Goal: Information Seeking & Learning: Learn about a topic

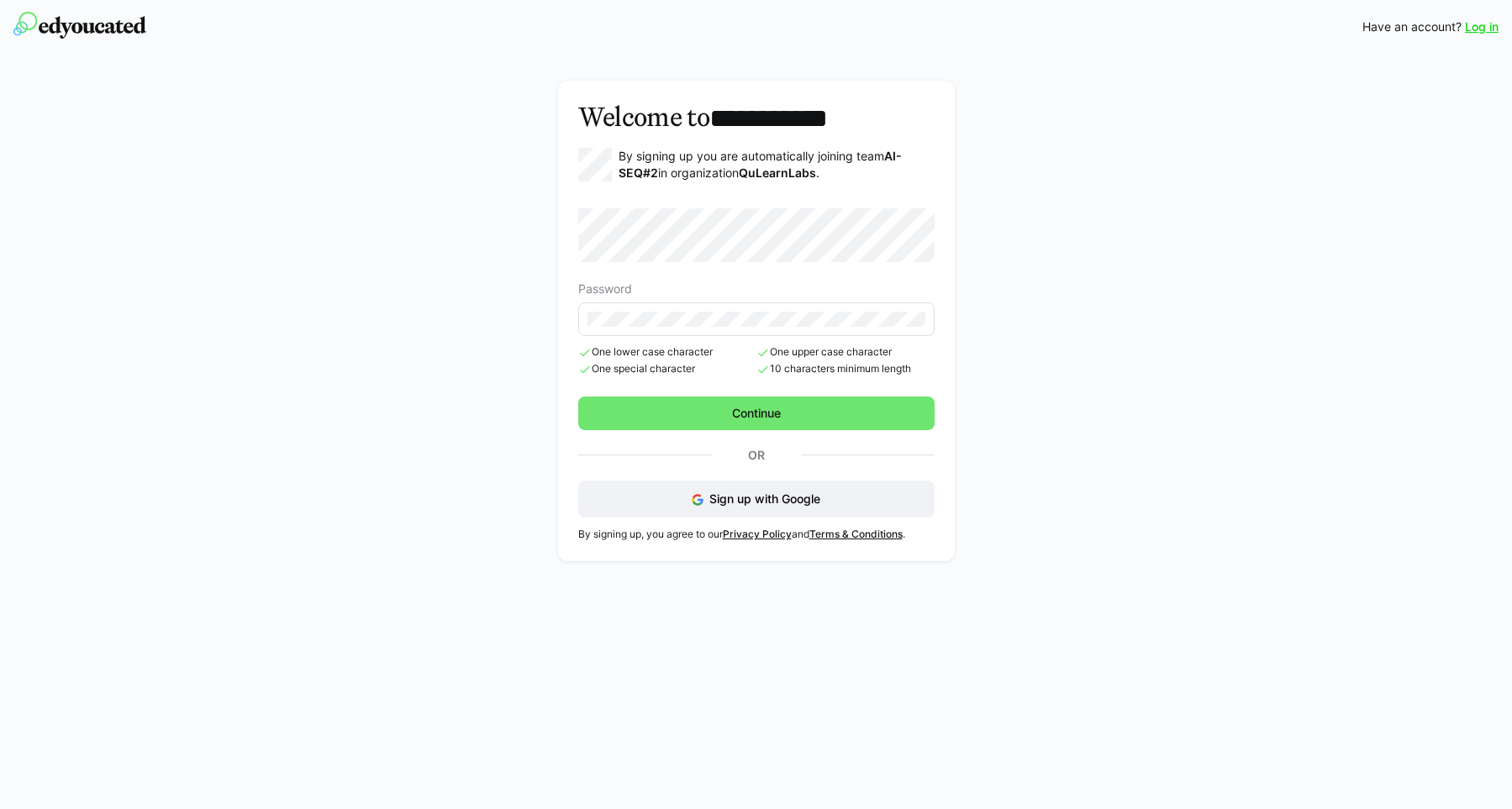
click at [460, 338] on div "**********" at bounding box center [756, 321] width 970 height 505
click at [744, 417] on span "Continue" at bounding box center [756, 414] width 54 height 17
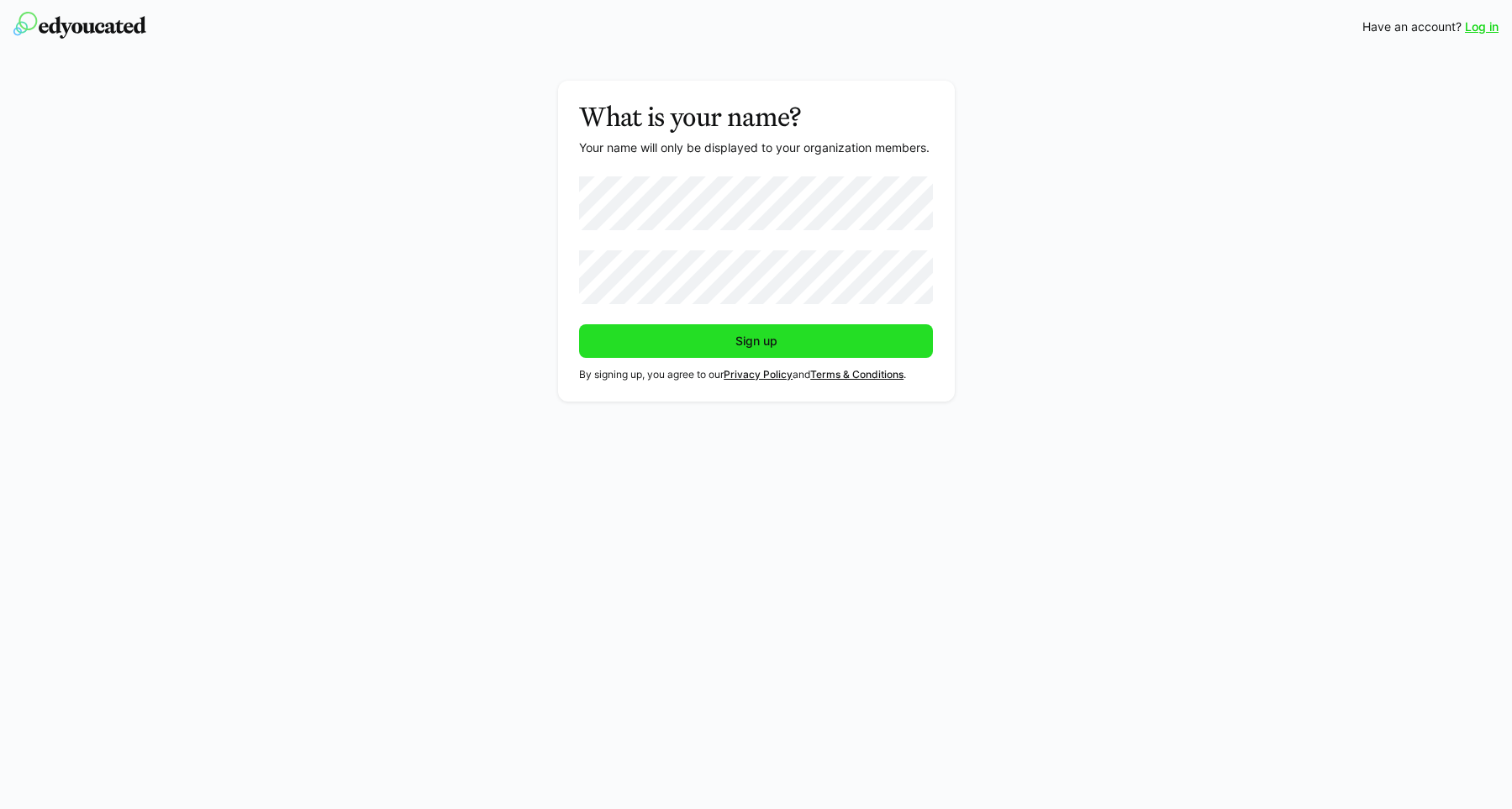
click at [757, 344] on span "Sign up" at bounding box center [756, 341] width 47 height 17
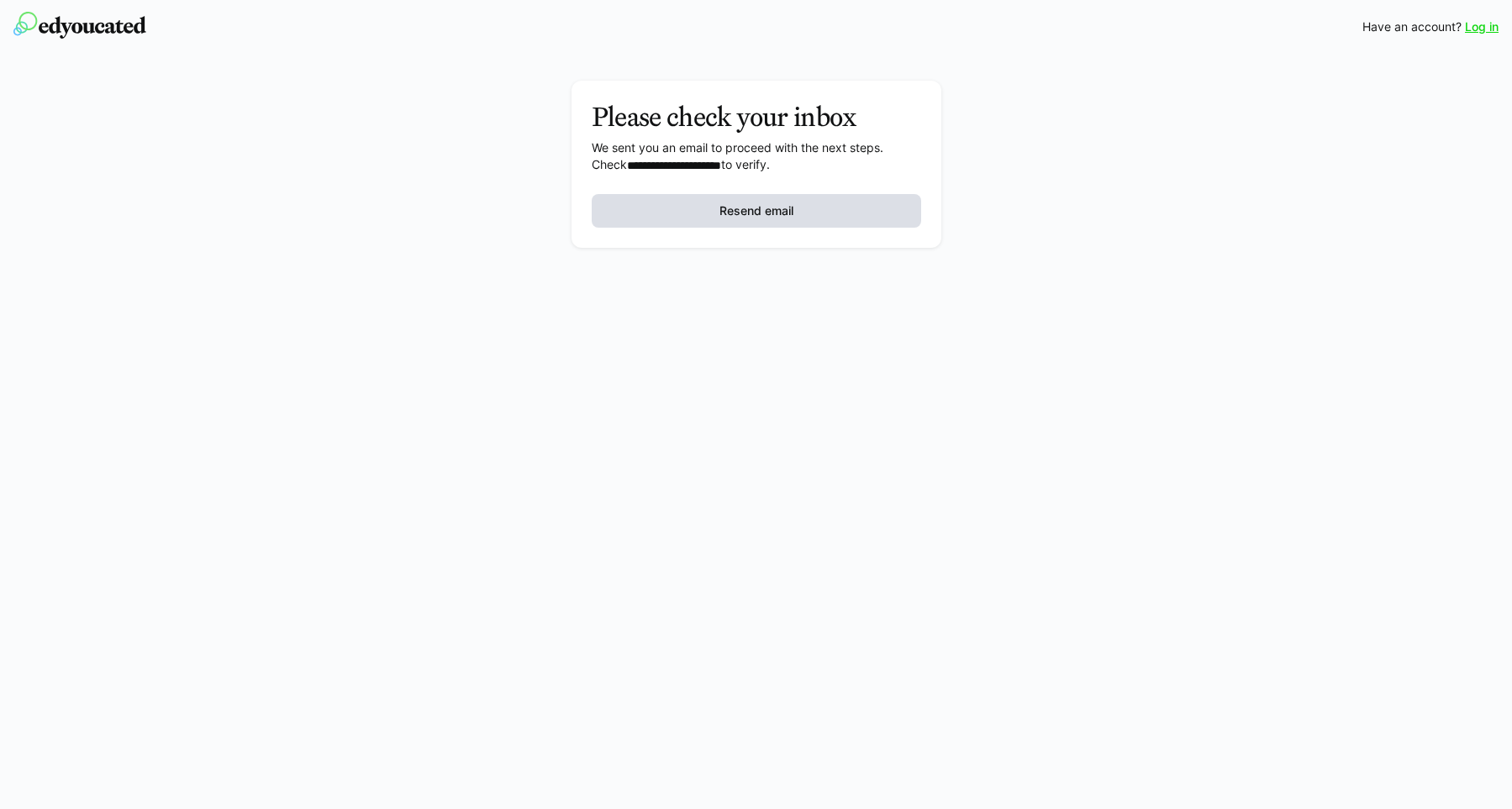
drag, startPoint x: 732, startPoint y: 207, endPoint x: 735, endPoint y: 199, distance: 8.5
click at [738, 200] on span "Resend email" at bounding box center [756, 211] width 329 height 34
click at [1470, 34] on link "Log in" at bounding box center [1481, 28] width 34 height 17
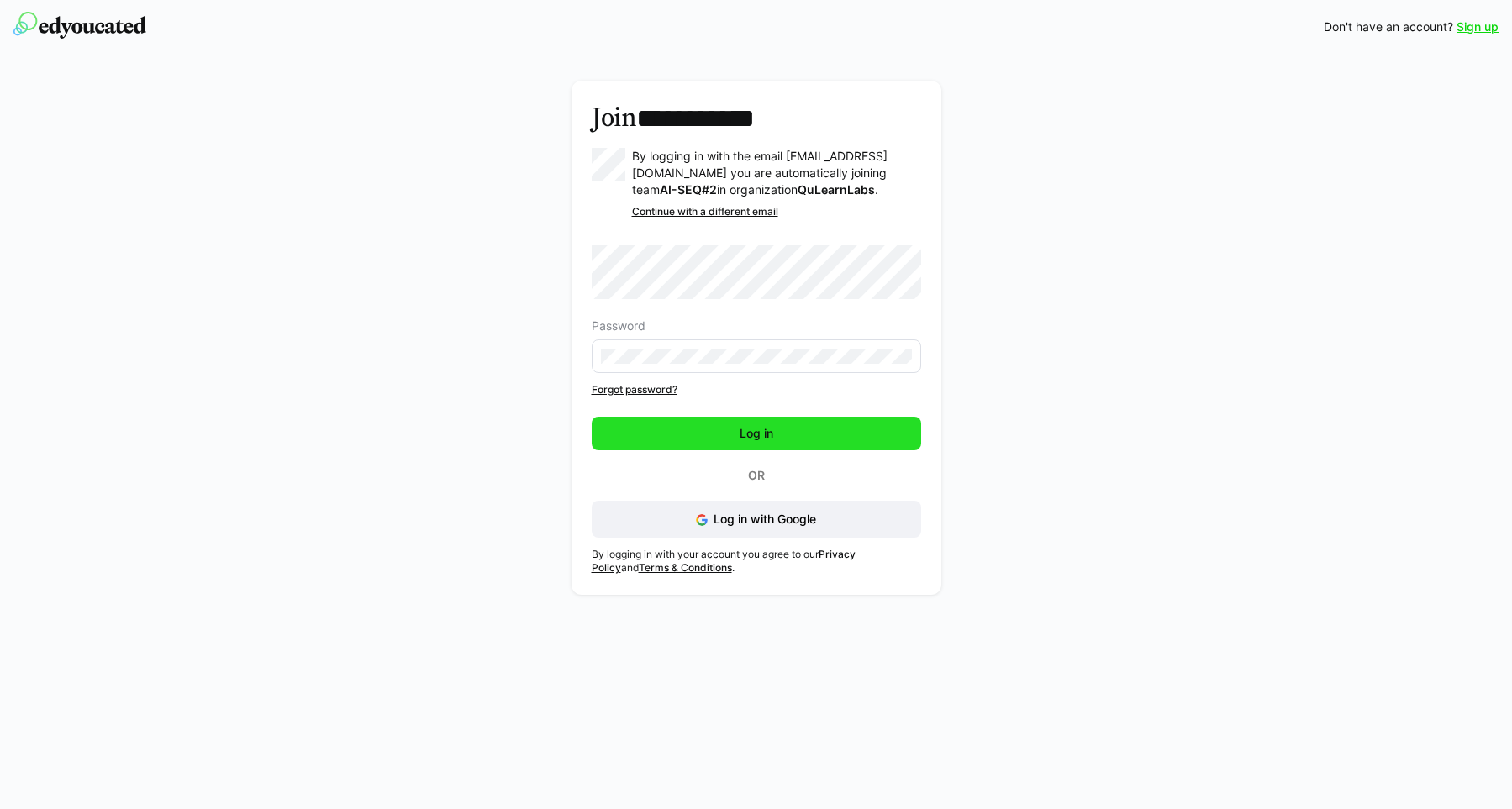
click at [764, 442] on span "Log in" at bounding box center [756, 434] width 39 height 17
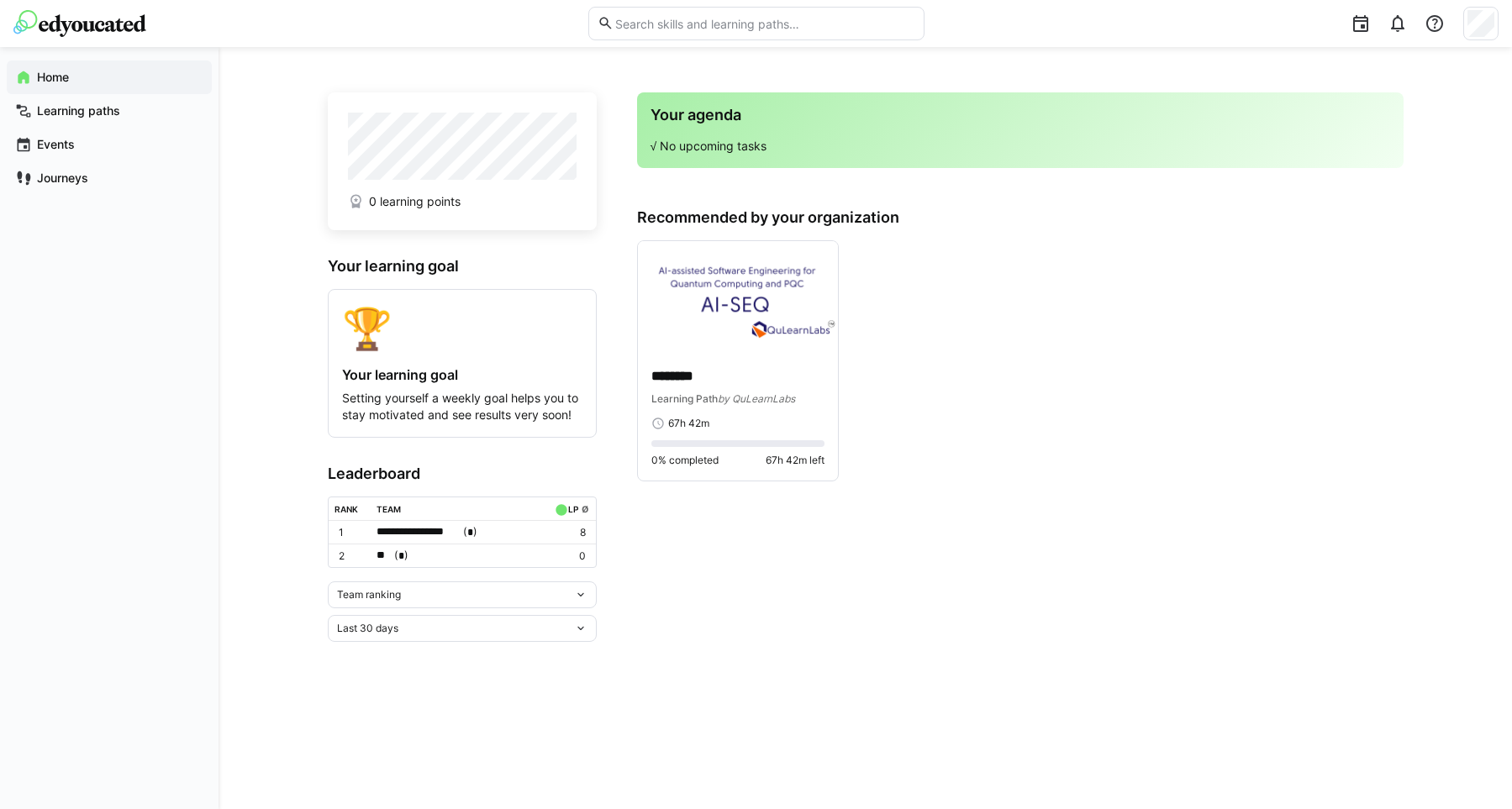
click at [370, 603] on div "Team ranking" at bounding box center [462, 594] width 269 height 27
click at [370, 600] on div "Team ranking Team ranking Individual ranking" at bounding box center [462, 594] width 269 height 27
click at [0, 0] on app-navigation-label "Learning paths" at bounding box center [0, 0] width 0 height 0
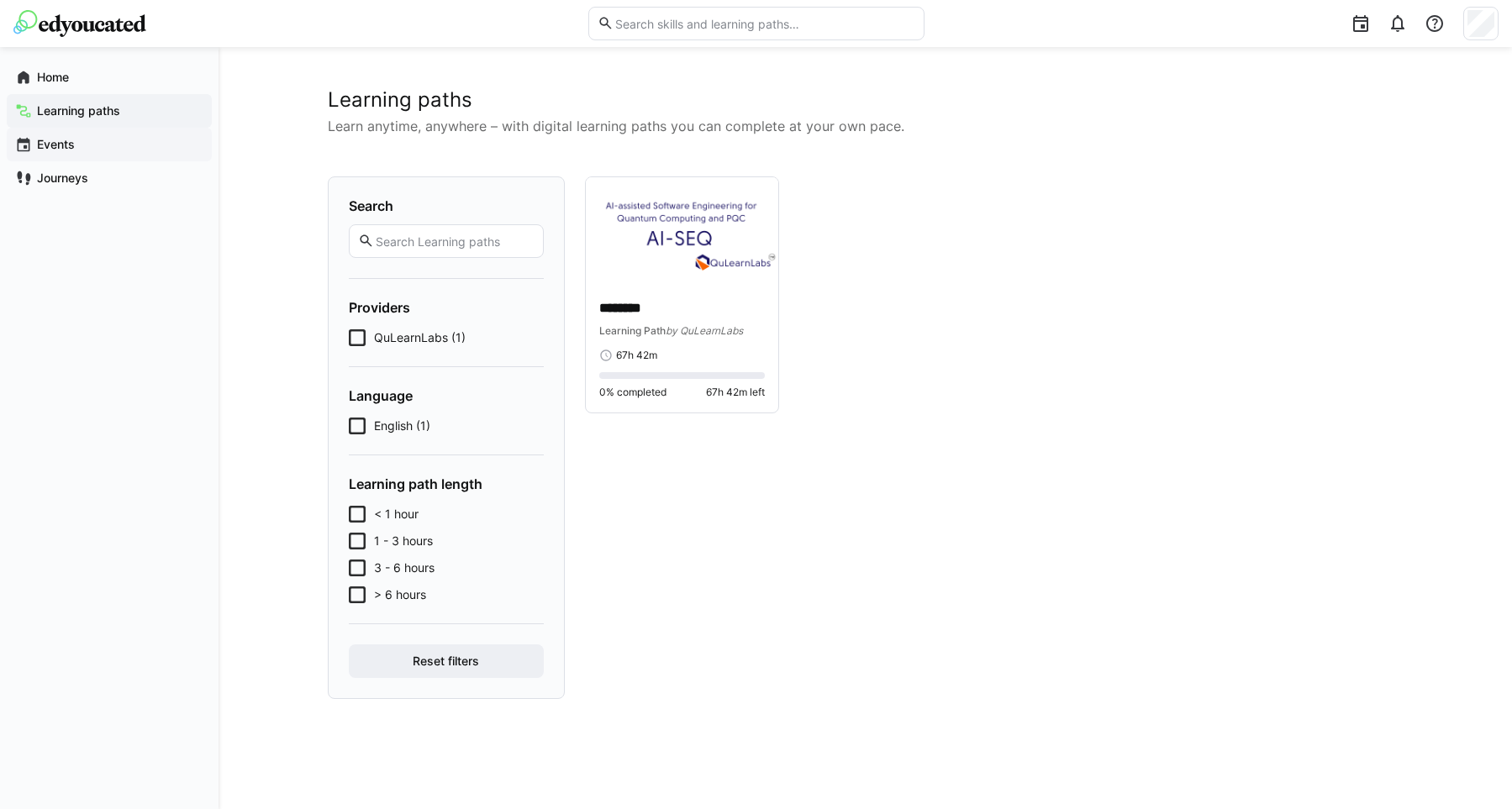
click at [0, 0] on app-navigation-label "Events" at bounding box center [0, 0] width 0 height 0
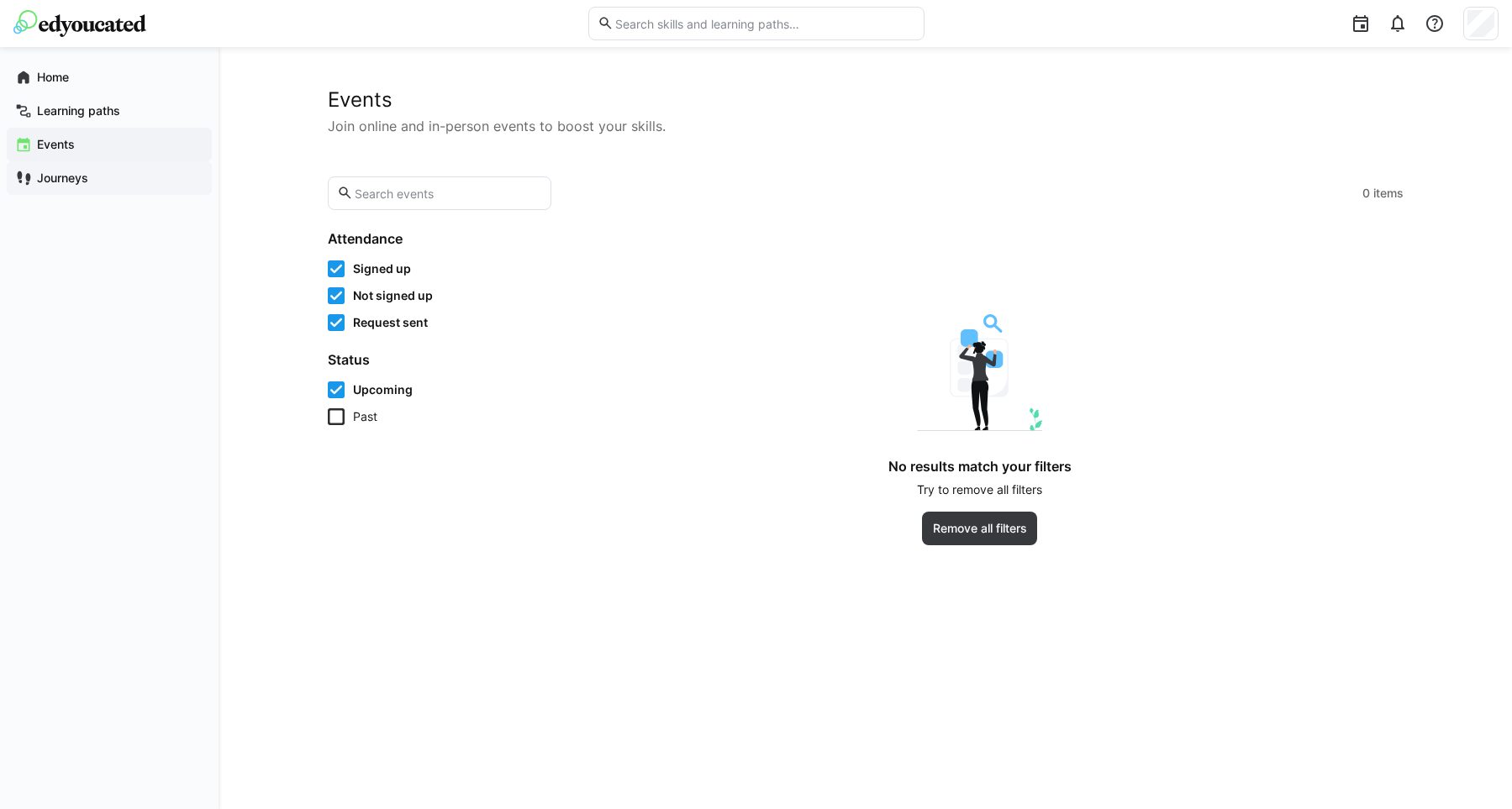
click at [0, 0] on app-navigation-label "Journeys" at bounding box center [0, 0] width 0 height 0
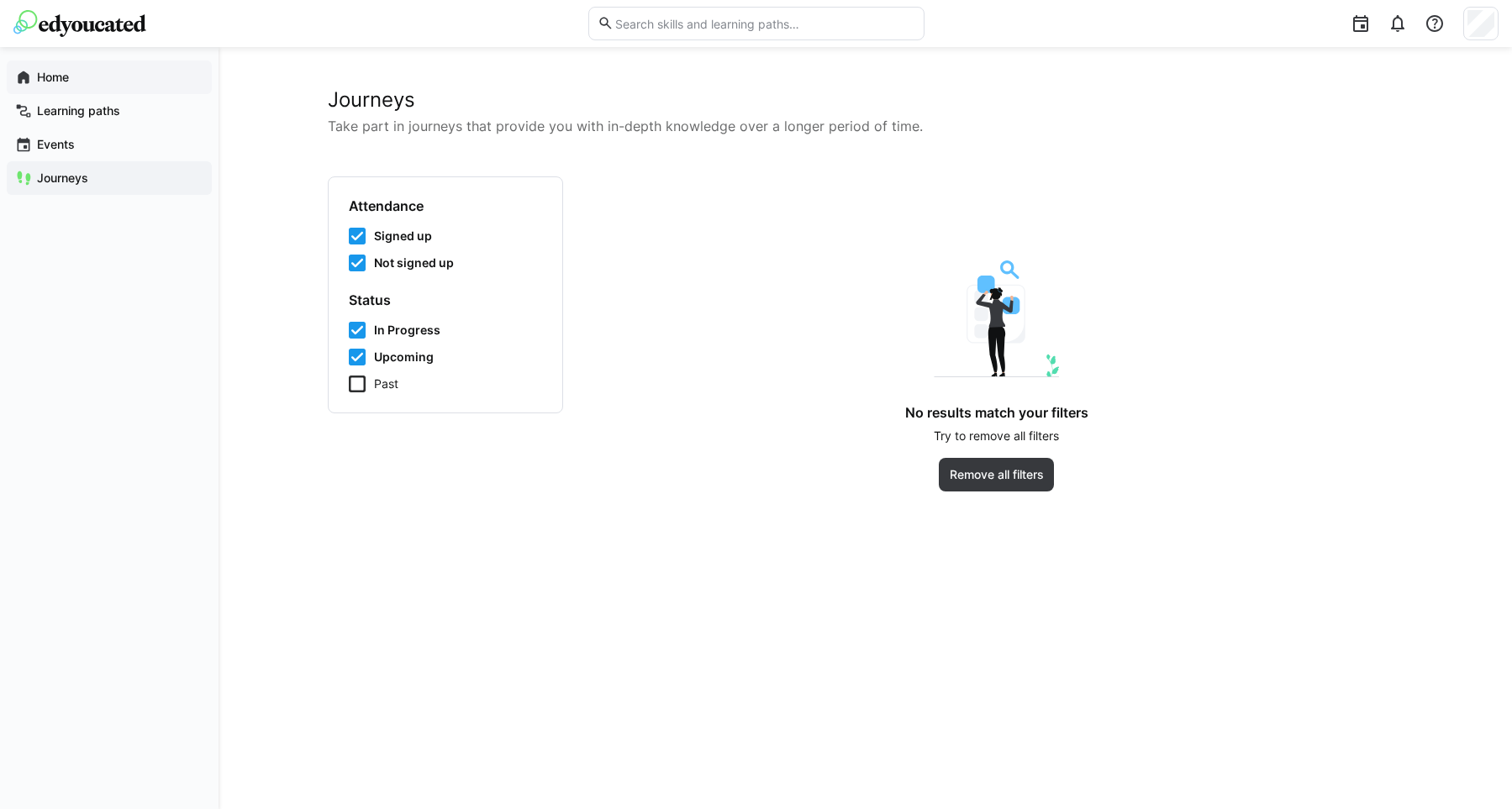
click at [34, 83] on div "Home" at bounding box center [109, 77] width 205 height 34
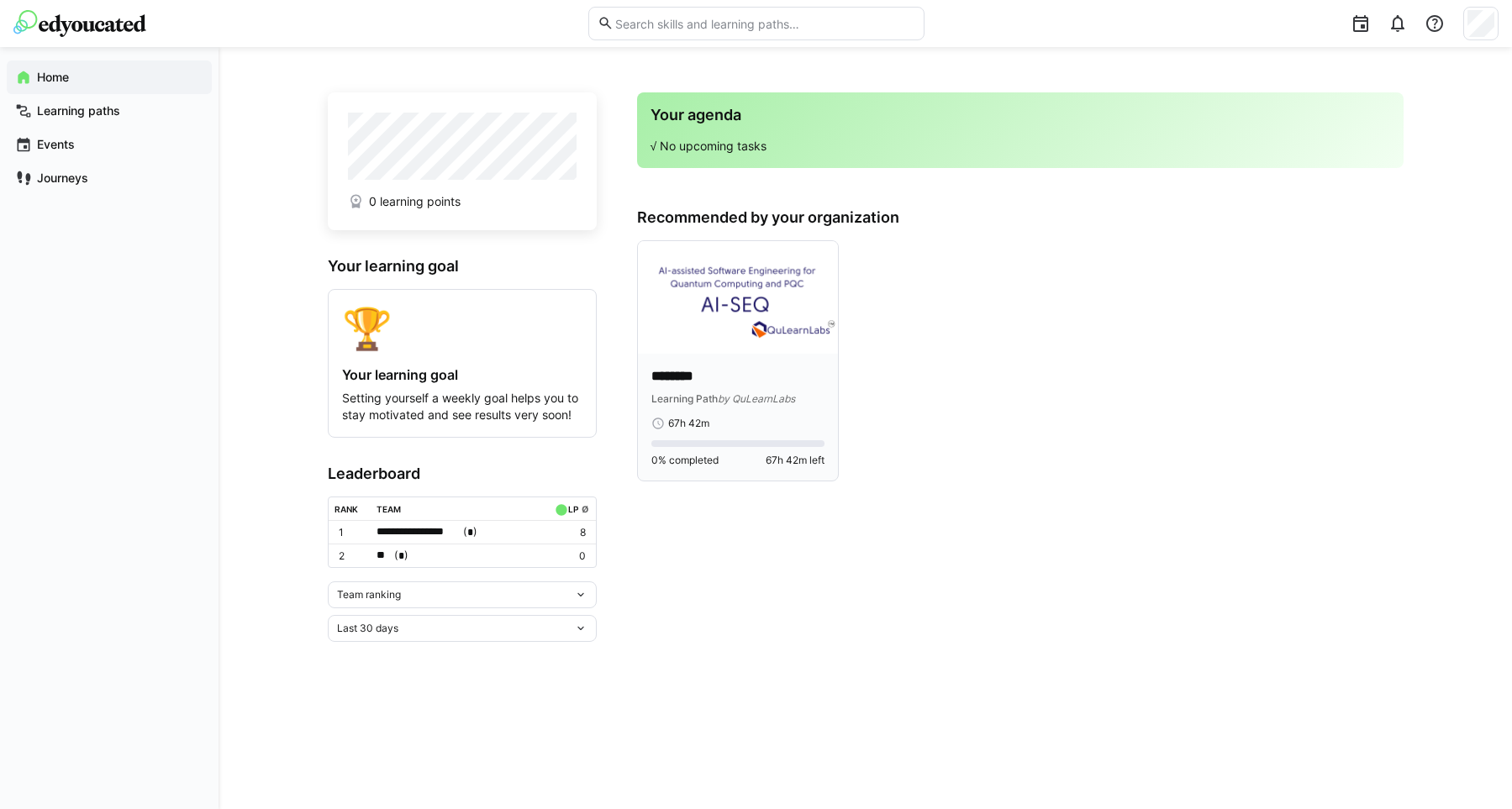
click at [726, 289] on img at bounding box center [738, 297] width 200 height 113
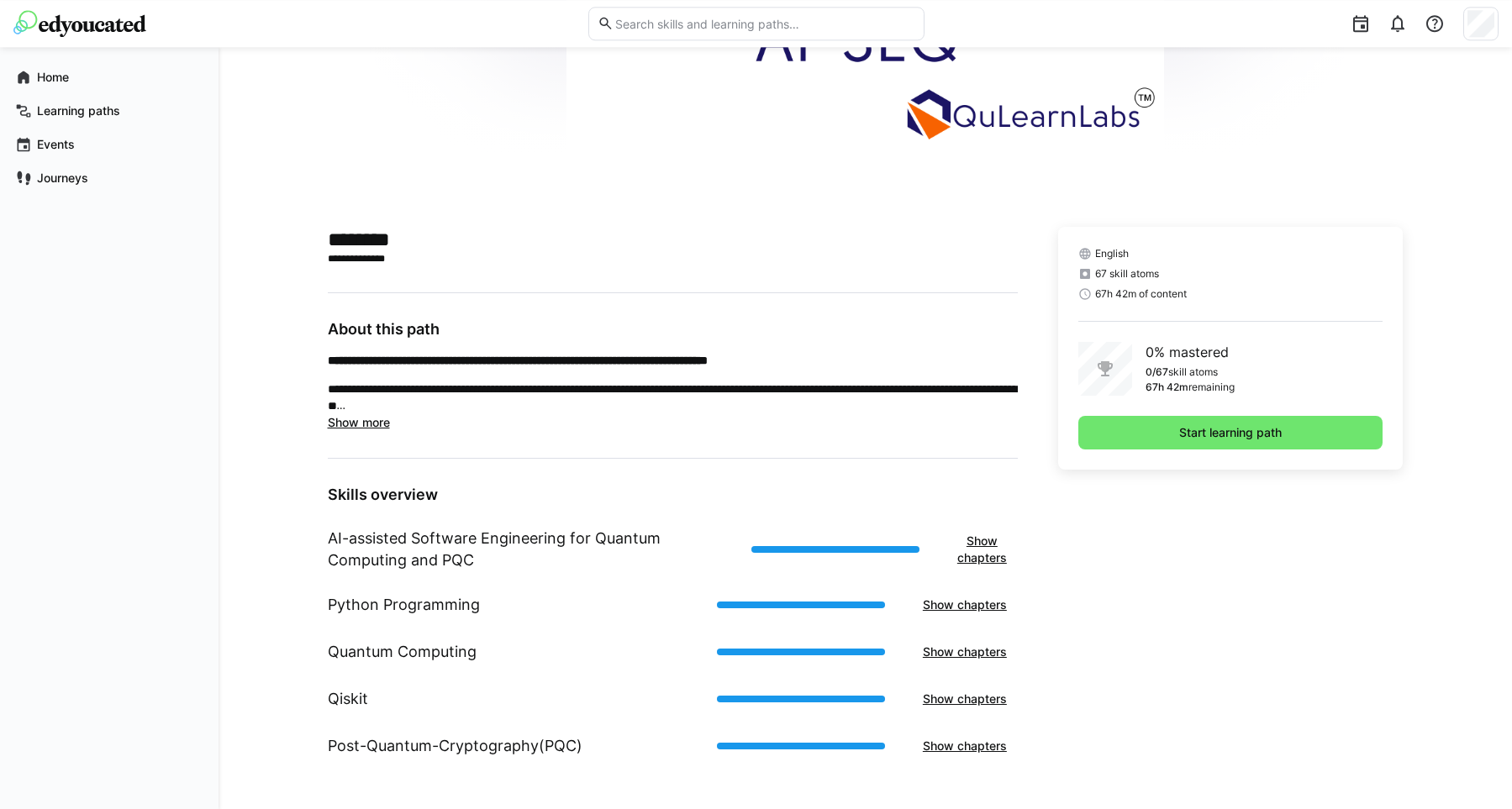
scroll to position [238, 0]
click at [965, 558] on span "Show chapters" at bounding box center [982, 549] width 55 height 34
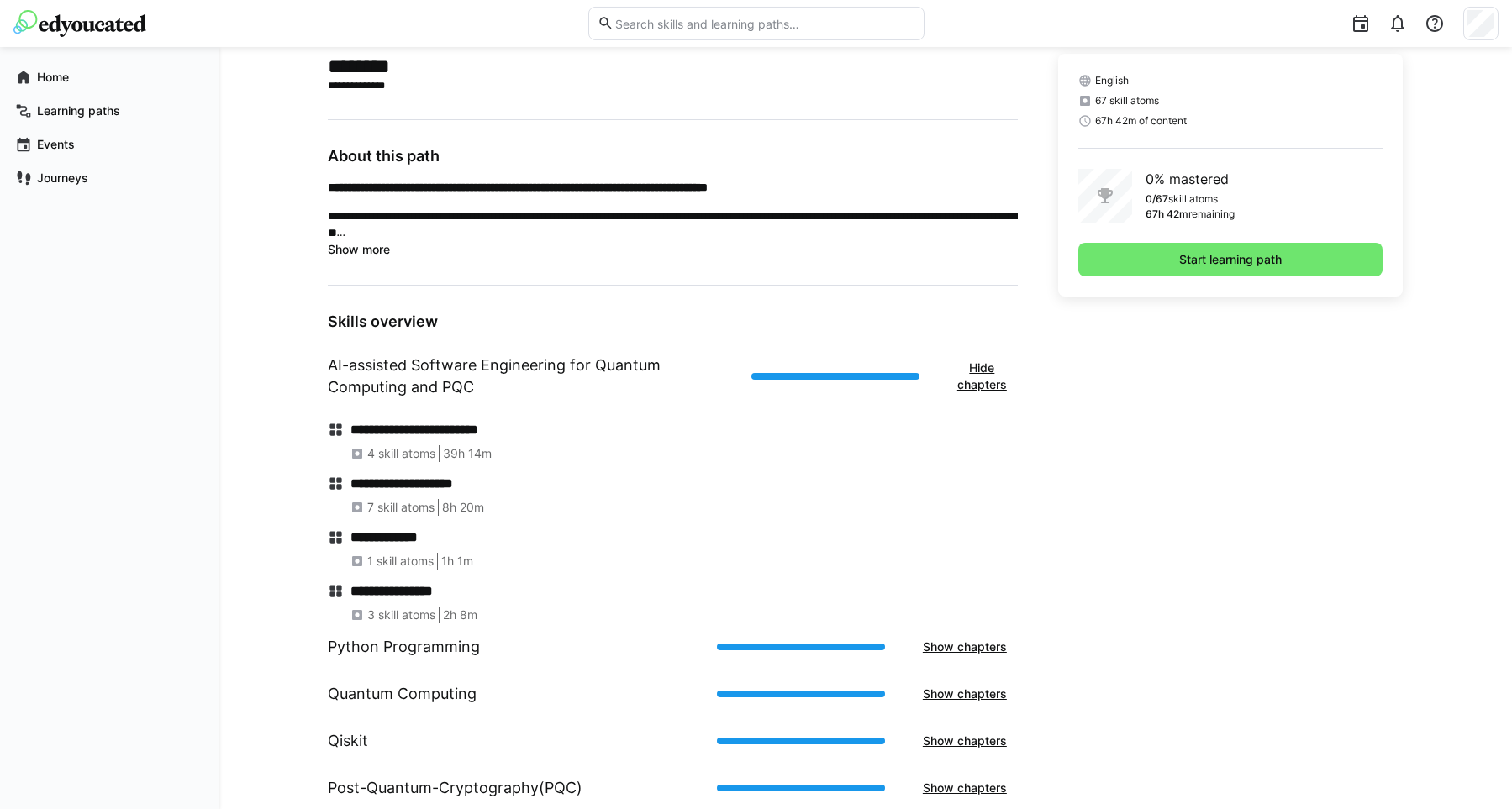
scroll to position [453, 0]
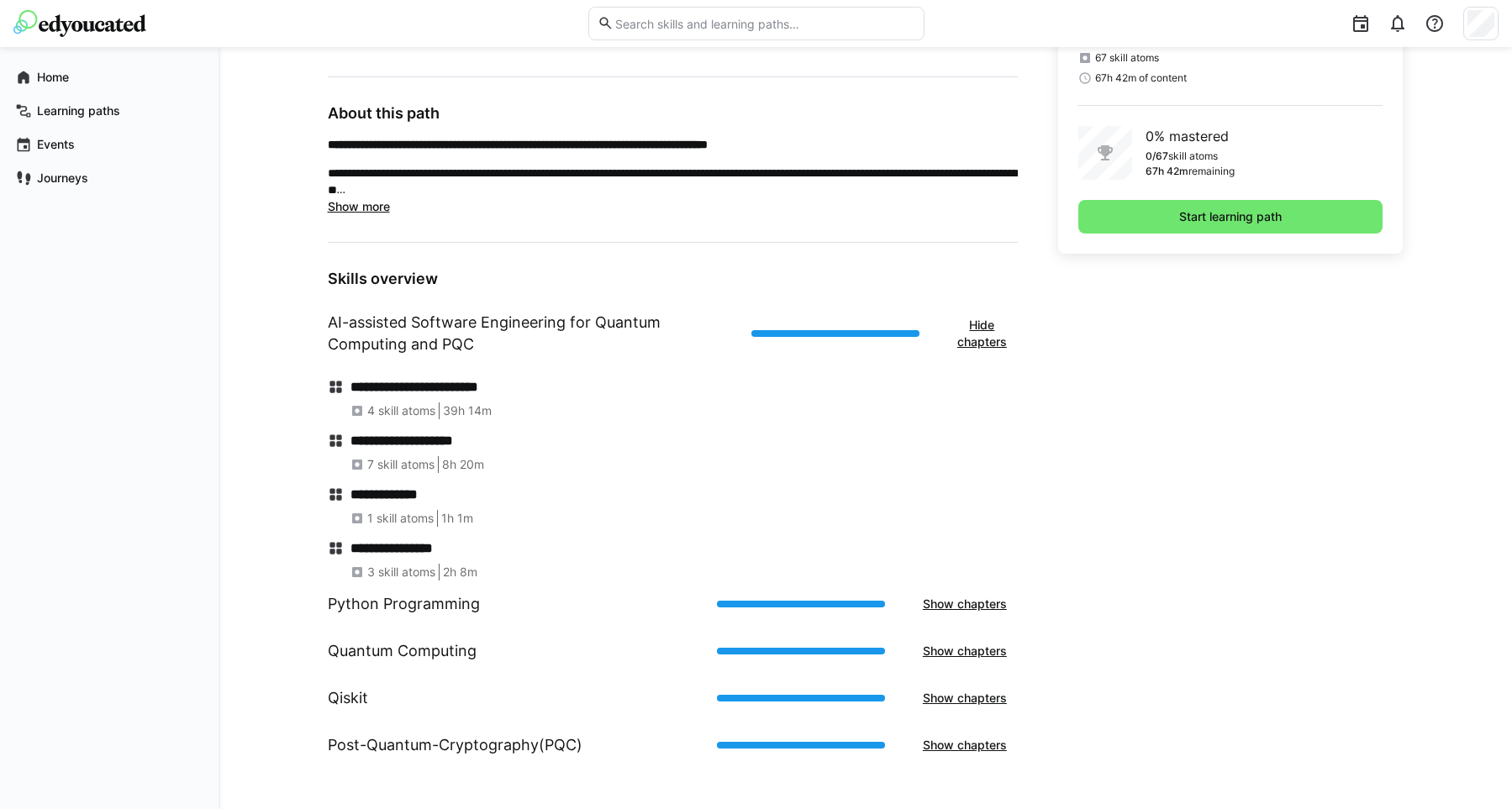
click at [336, 441] on eds-icon at bounding box center [336, 441] width 17 height 17
click at [964, 605] on span "Show chapters" at bounding box center [964, 604] width 89 height 17
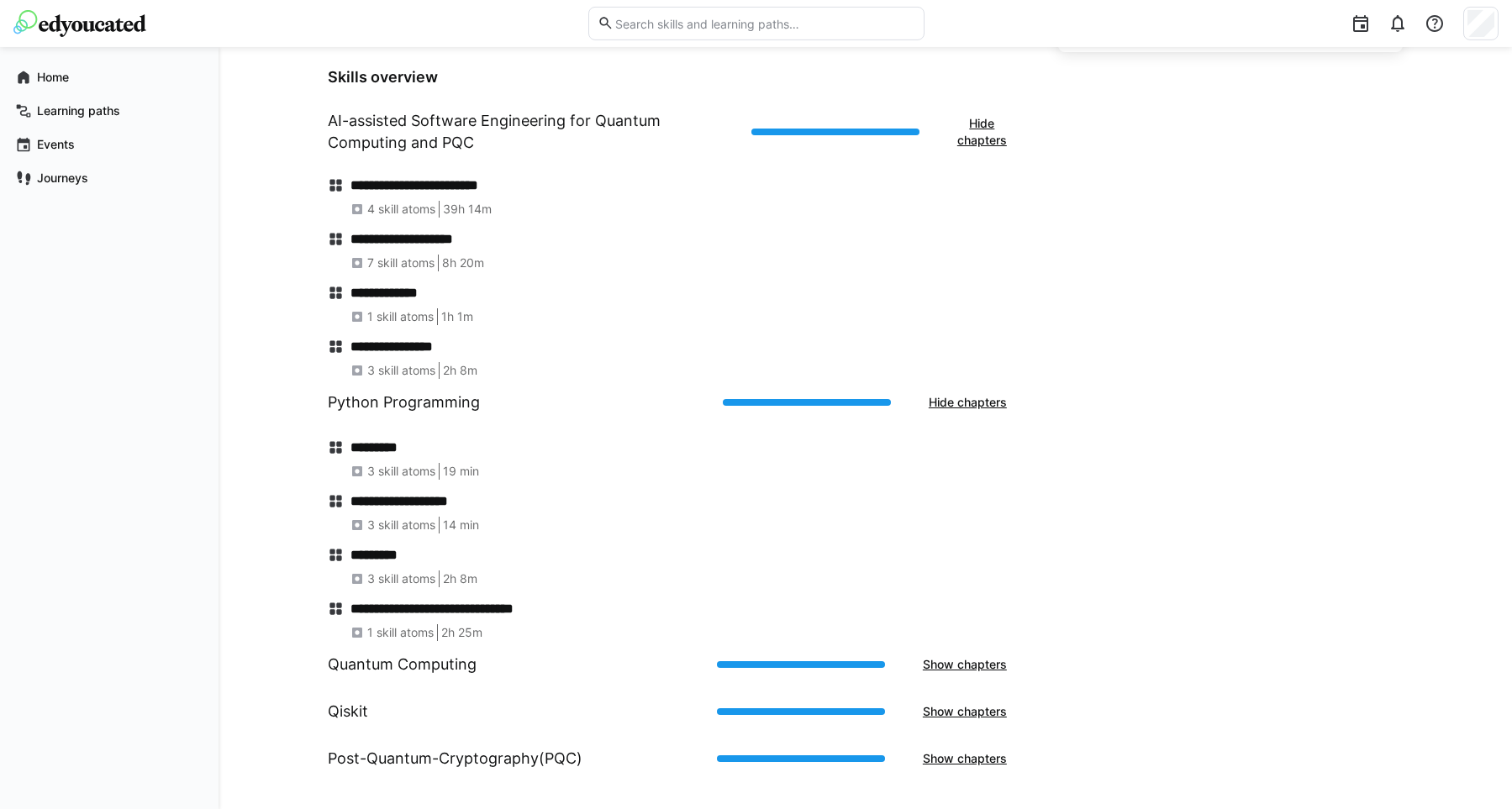
scroll to position [668, 0]
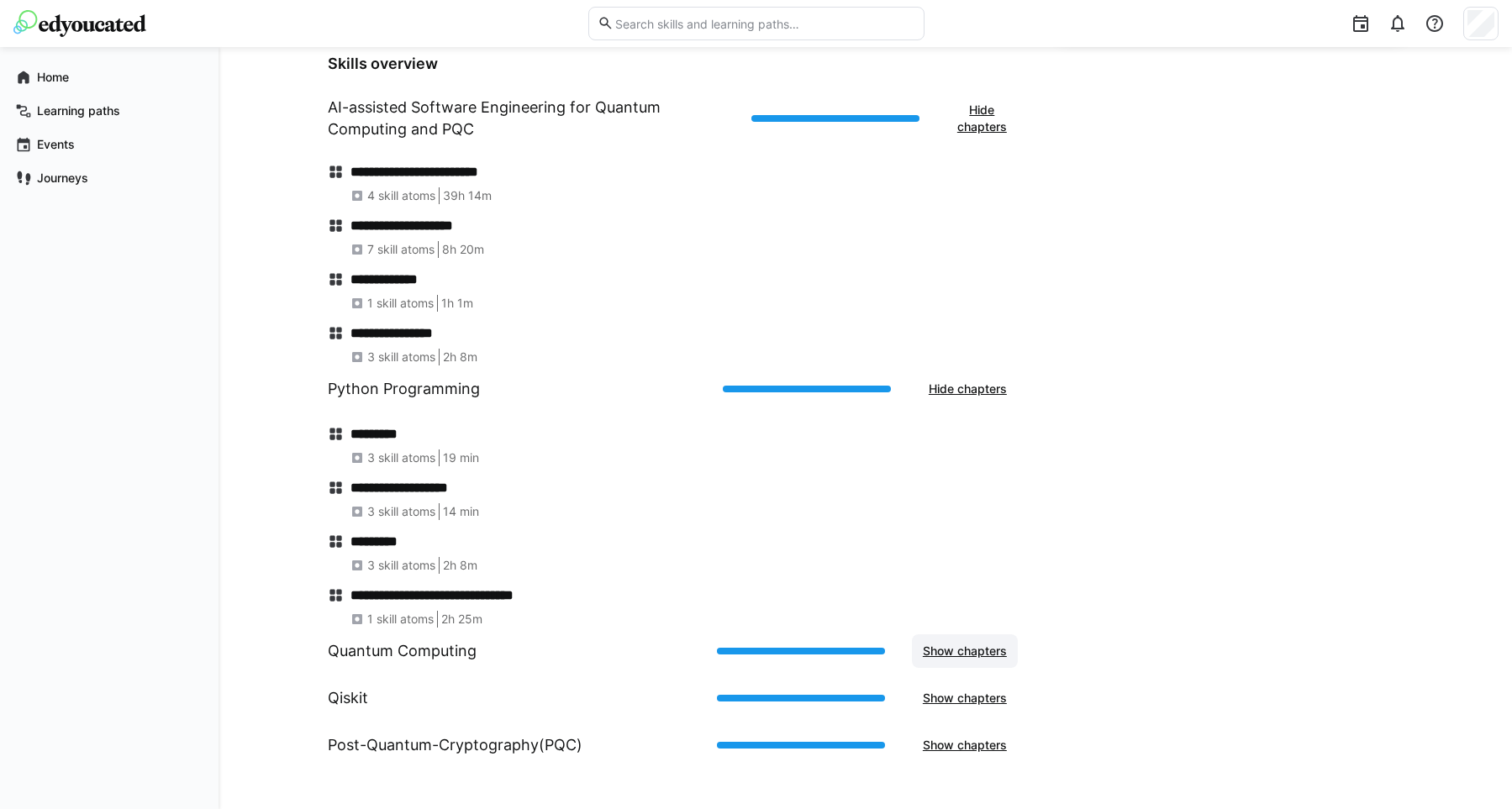
click at [952, 658] on span "Show chapters" at bounding box center [964, 652] width 89 height 17
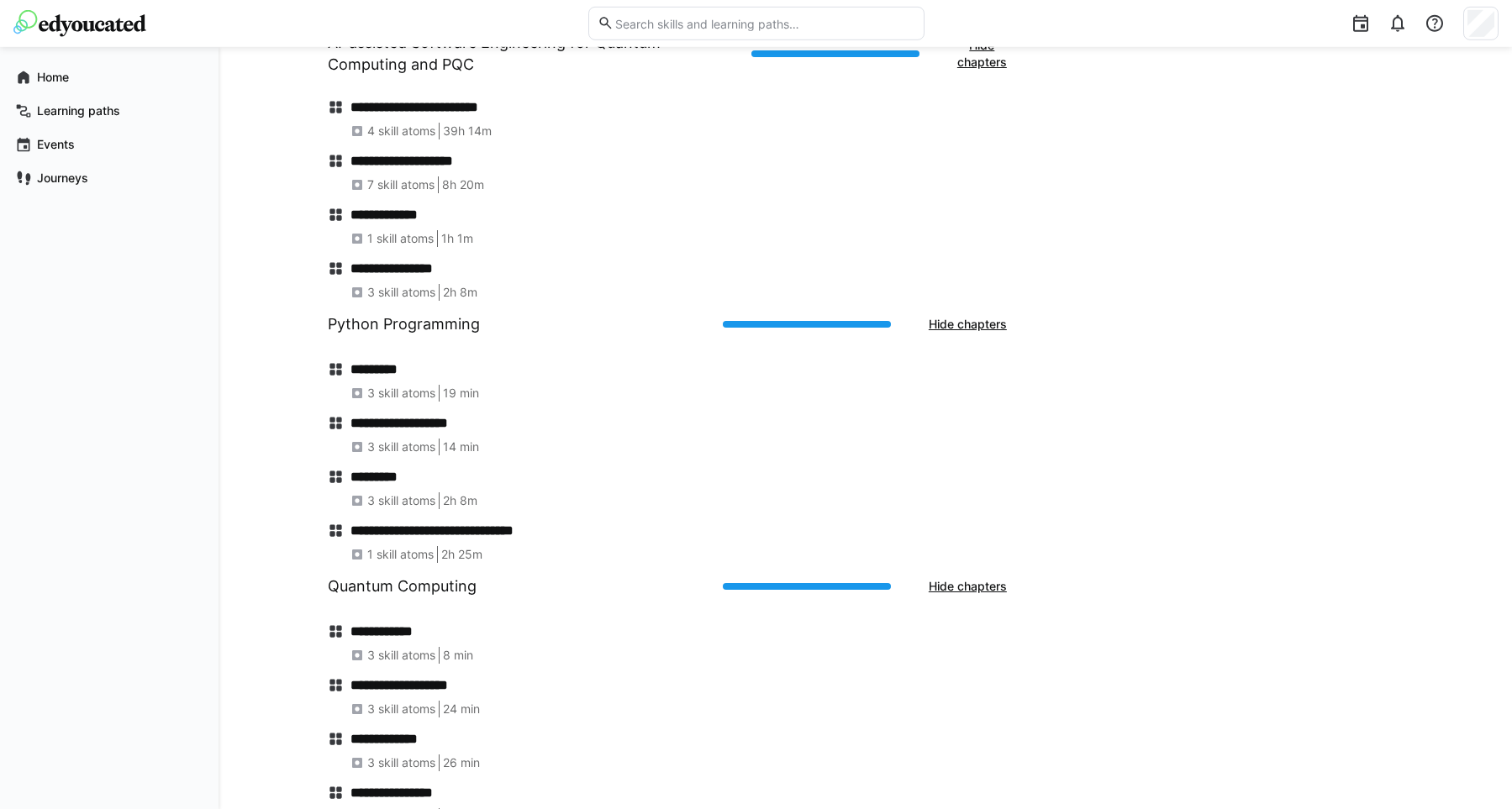
scroll to position [883, 0]
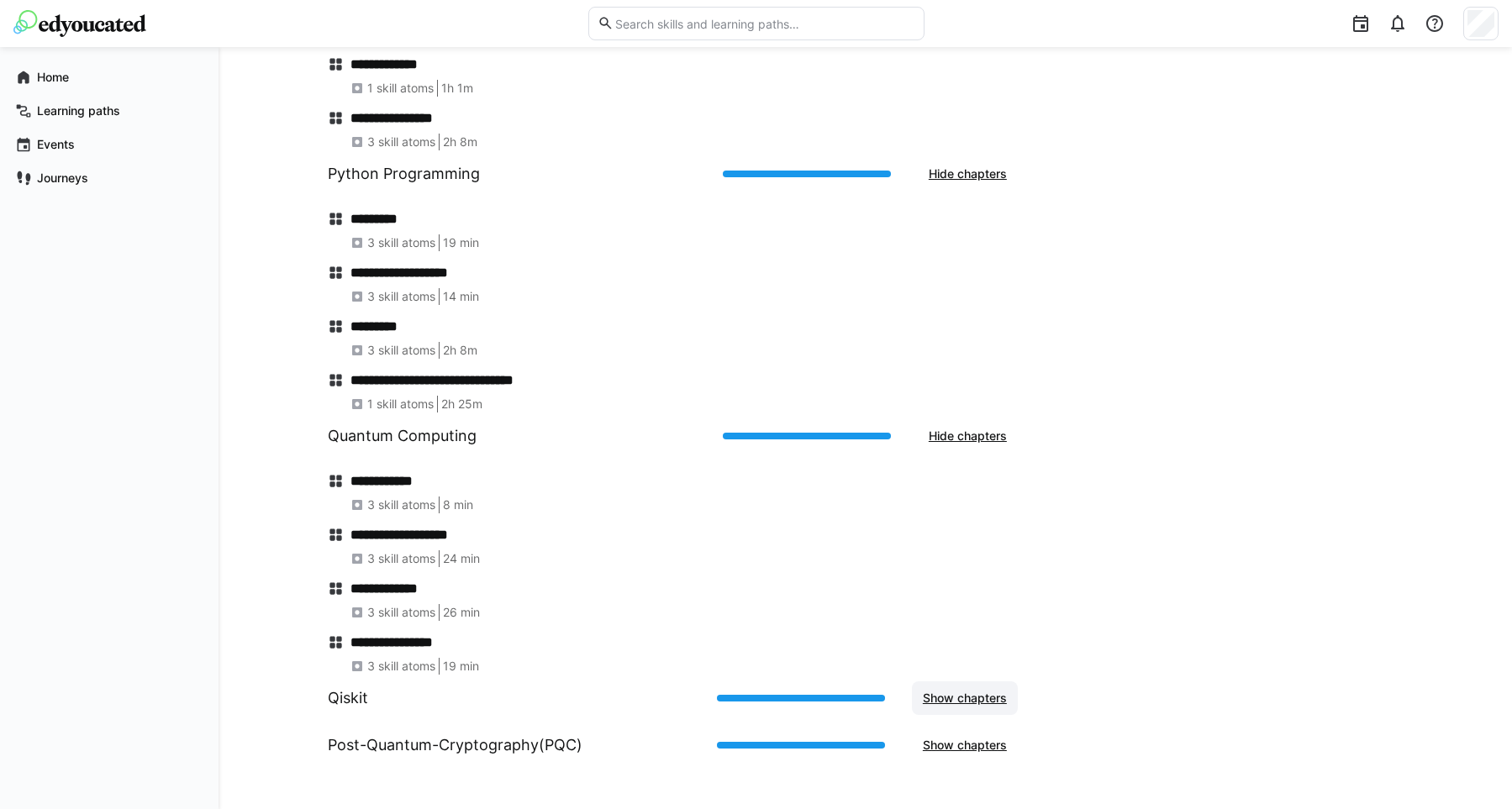
drag, startPoint x: 976, startPoint y: 698, endPoint x: 969, endPoint y: 690, distance: 10.6
click at [979, 697] on span "Show chapters" at bounding box center [964, 699] width 89 height 17
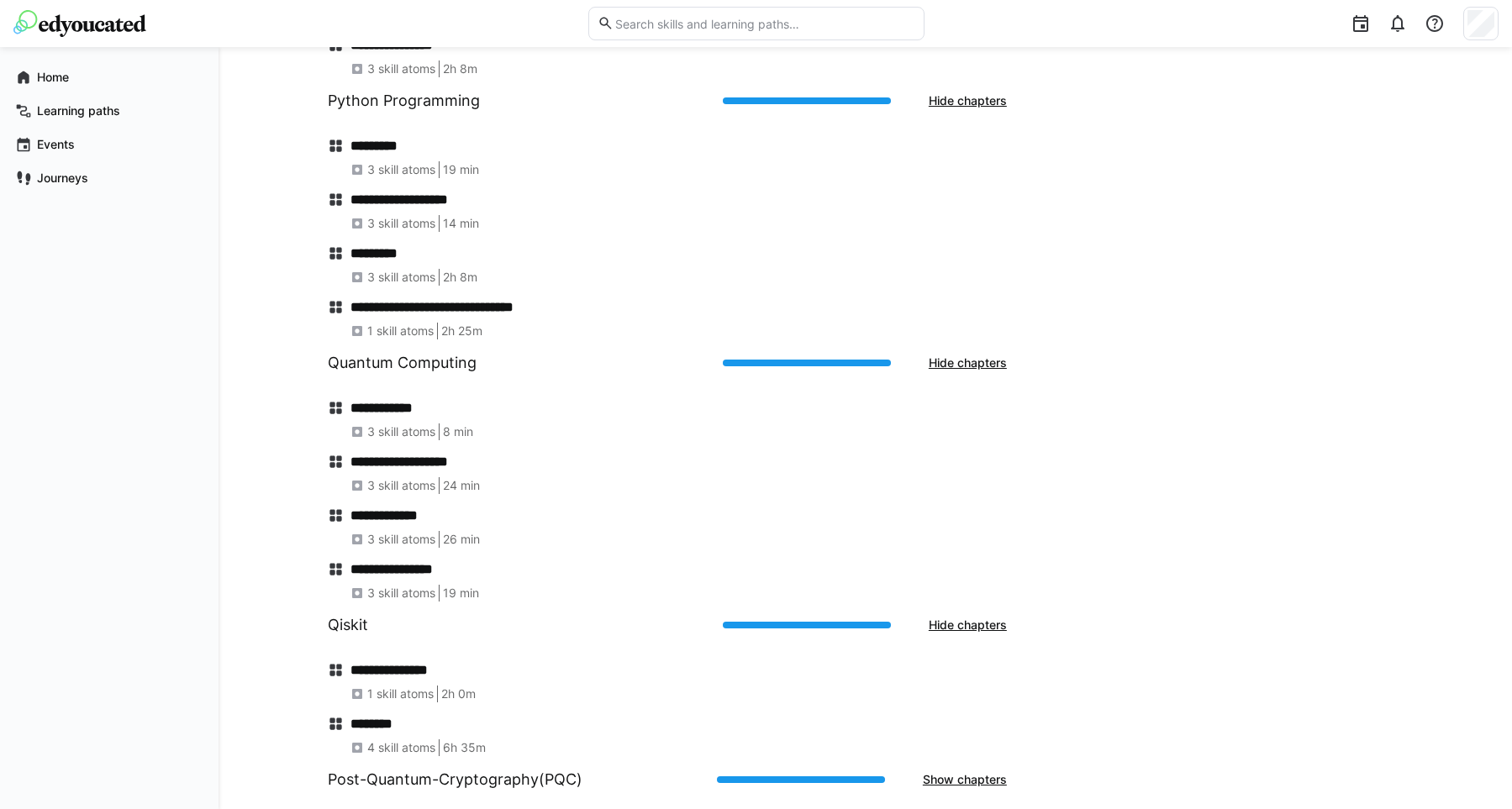
scroll to position [990, 0]
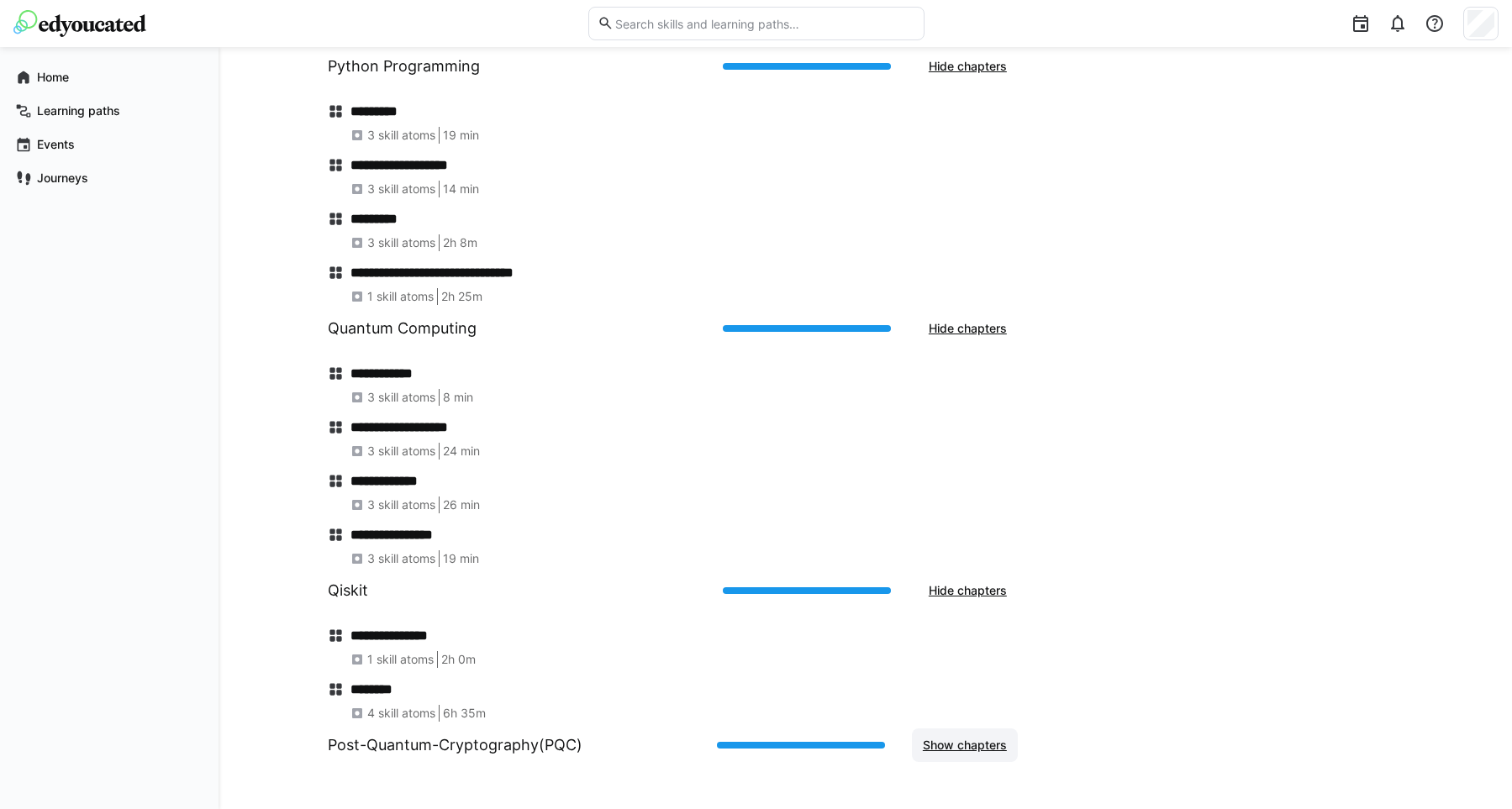
click at [977, 748] on span "Show chapters" at bounding box center [964, 745] width 89 height 17
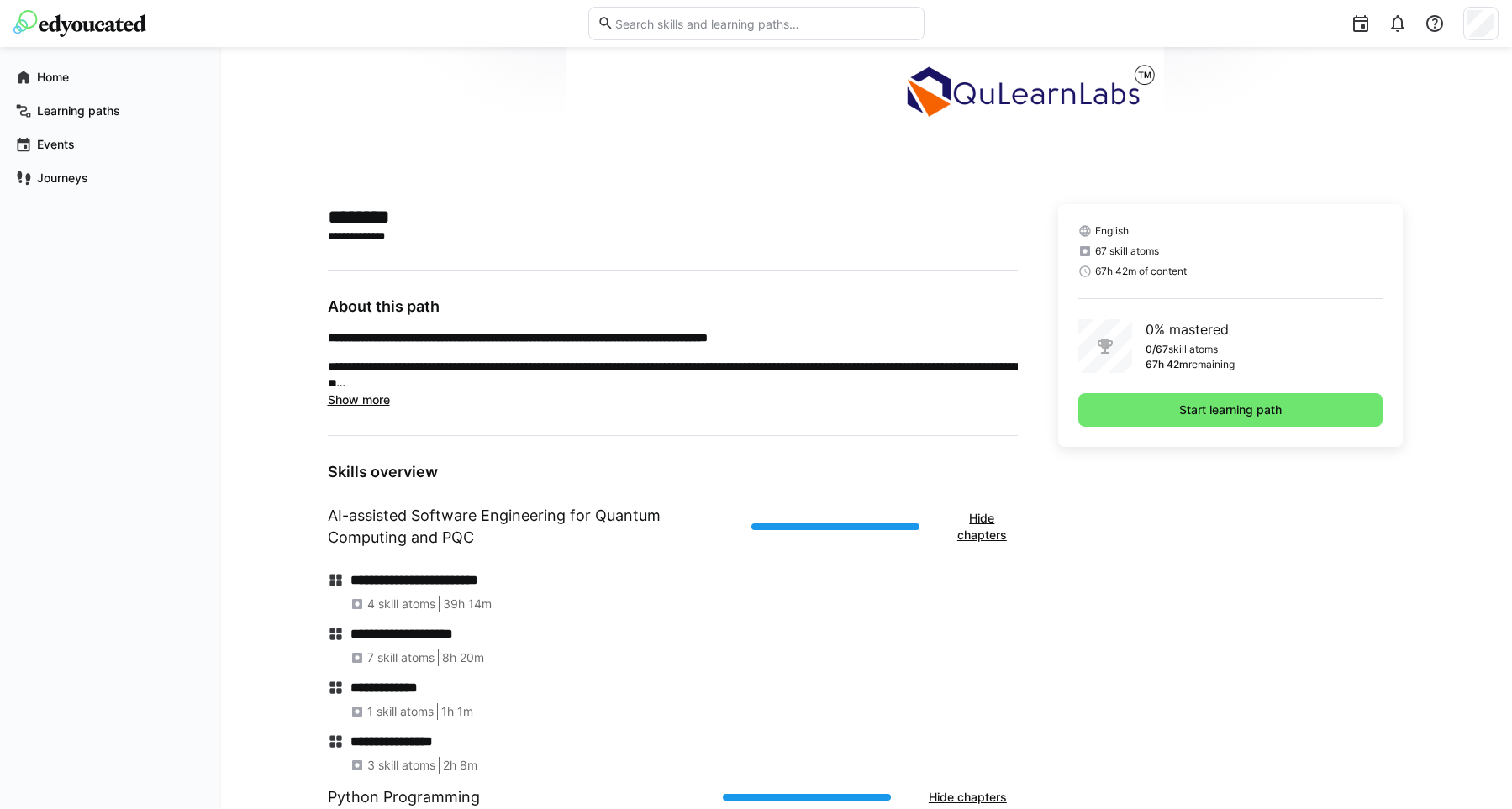
scroll to position [0, 0]
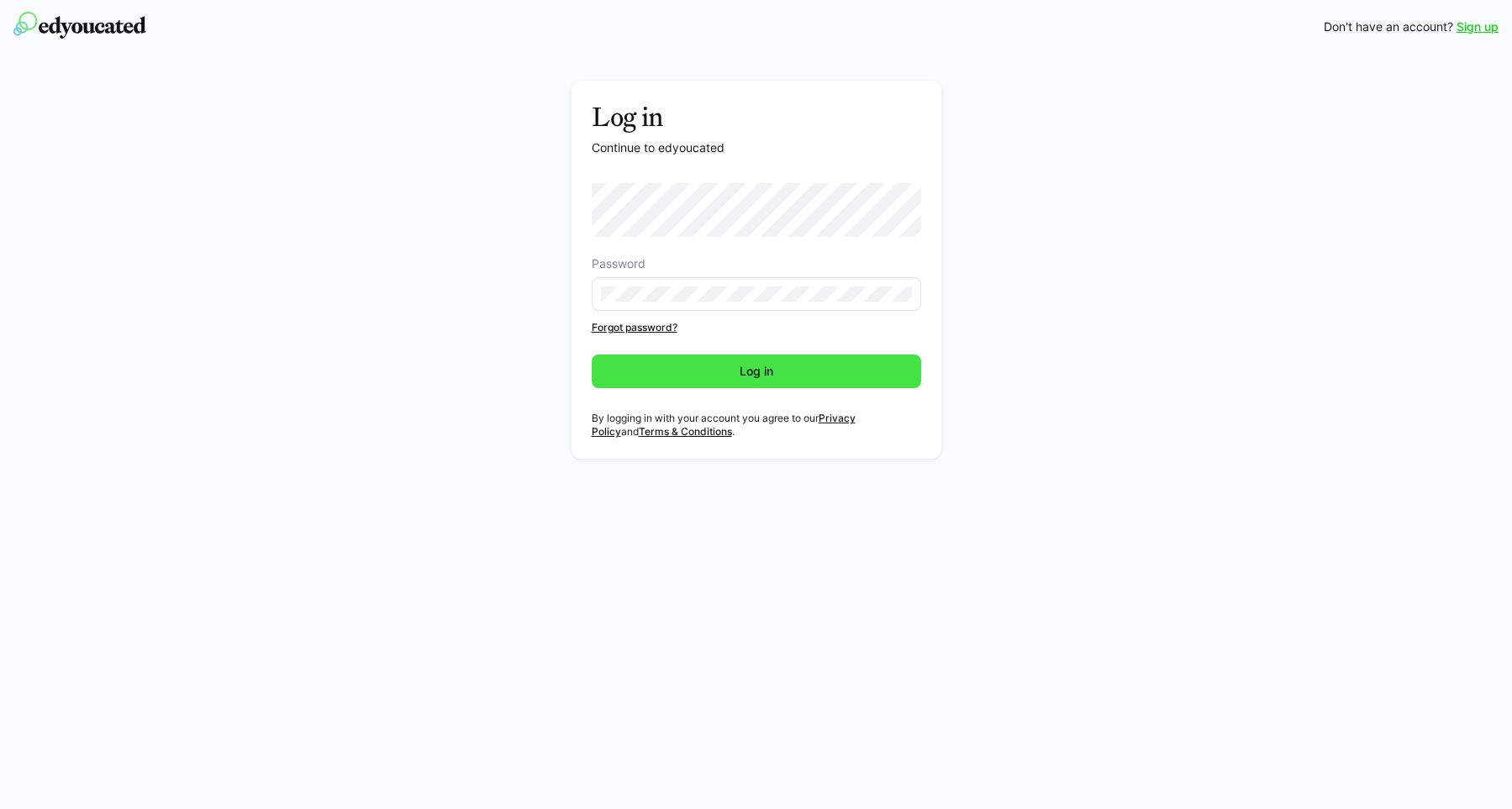
click at [758, 370] on span "Log in" at bounding box center [756, 371] width 39 height 17
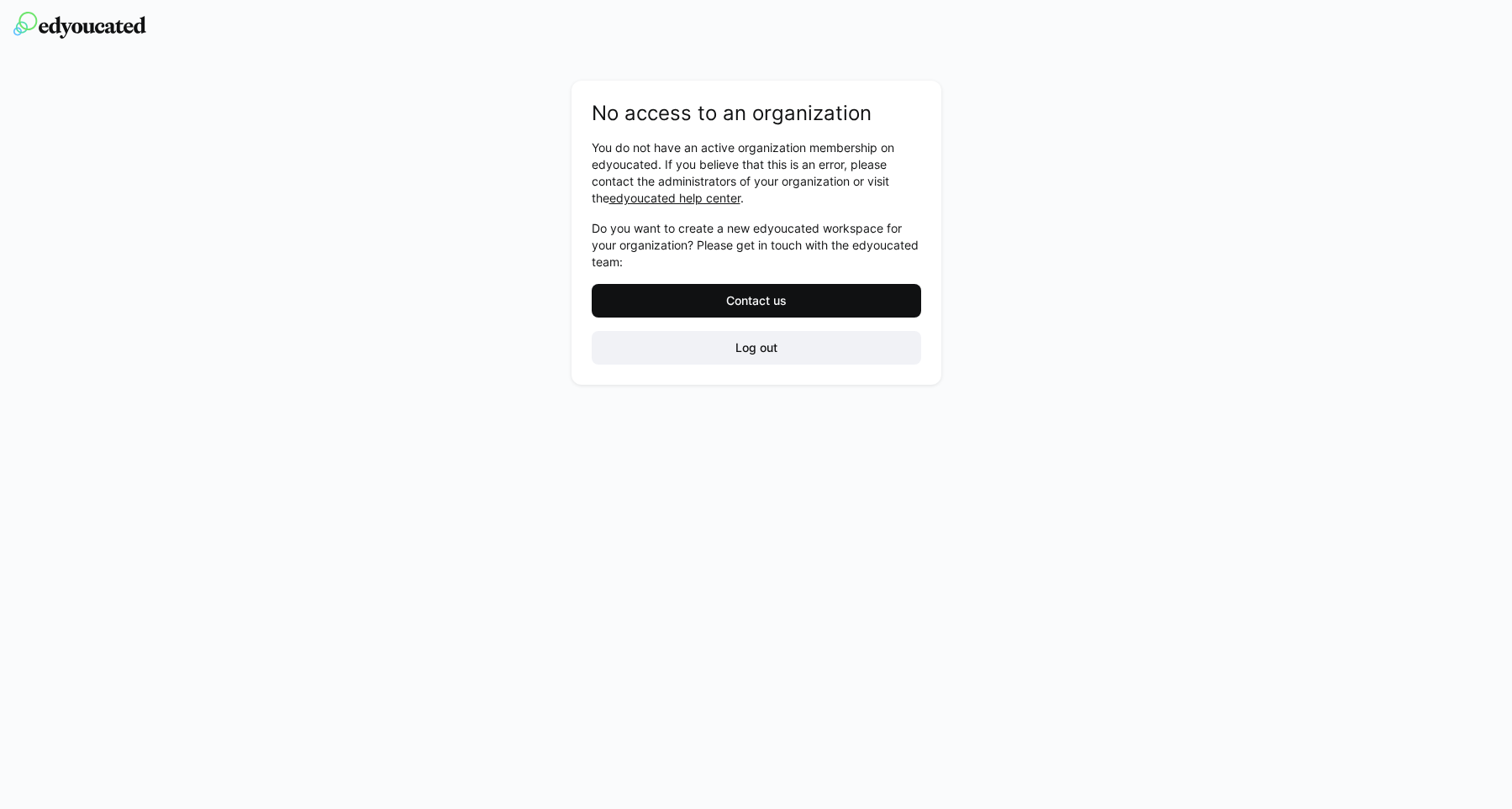
click at [804, 315] on span "Contact us" at bounding box center [756, 300] width 329 height 34
